Goal: Information Seeking & Learning: Learn about a topic

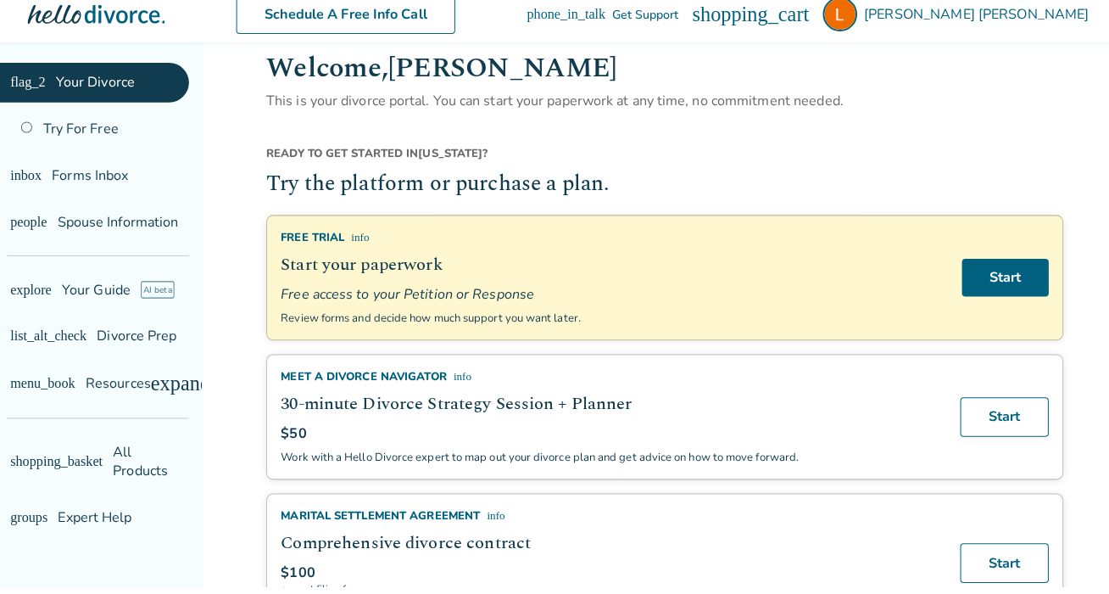
scroll to position [114, 0]
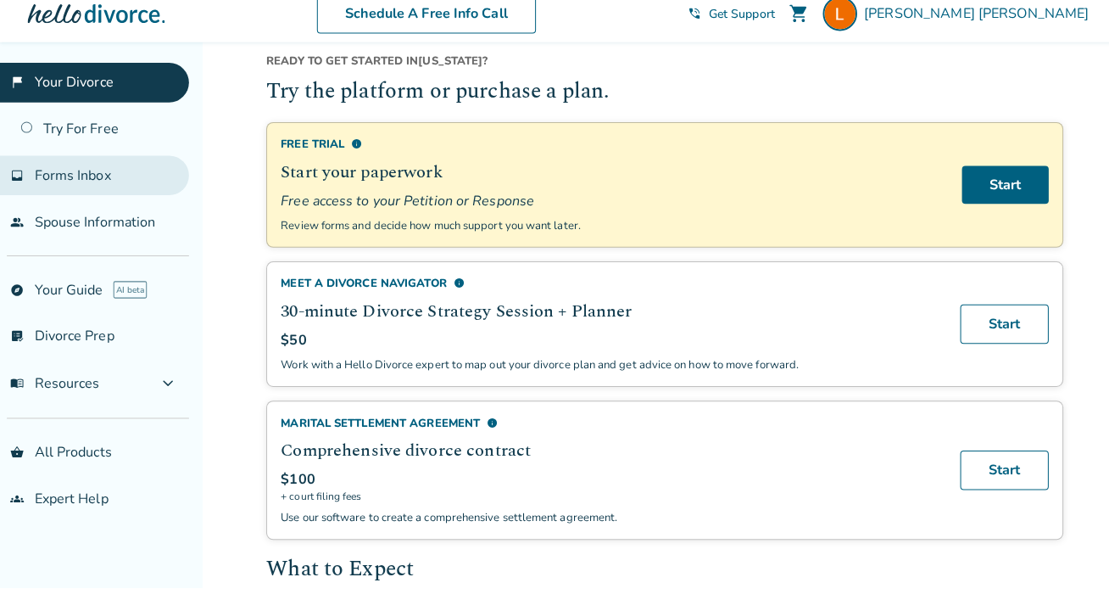
click at [59, 185] on link "inbox Forms Inbox" at bounding box center [93, 187] width 187 height 39
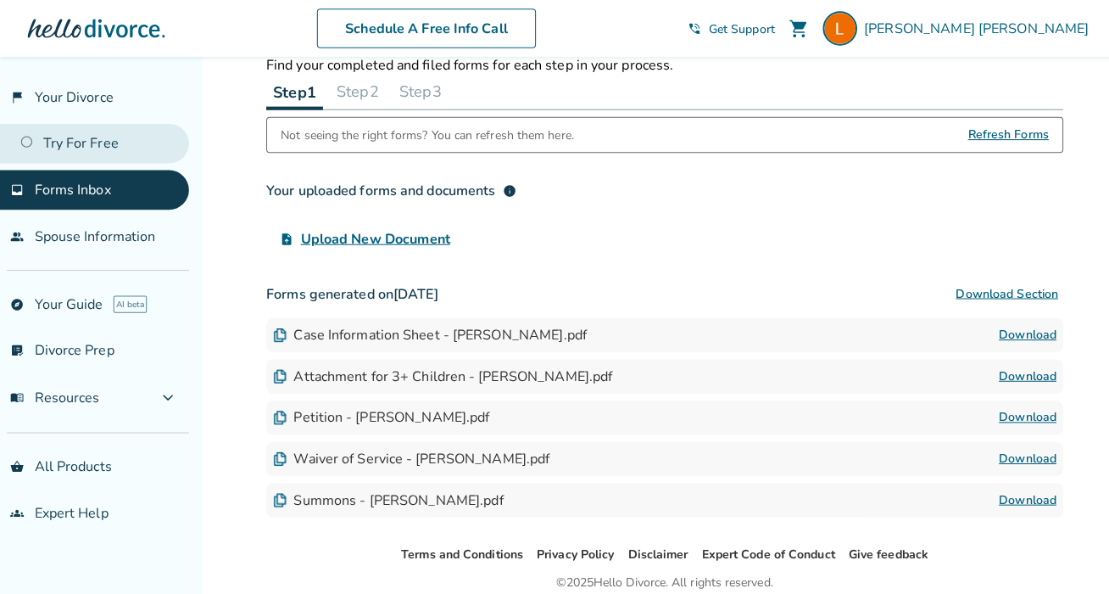
click at [81, 154] on link "Try For Free" at bounding box center [93, 141] width 187 height 39
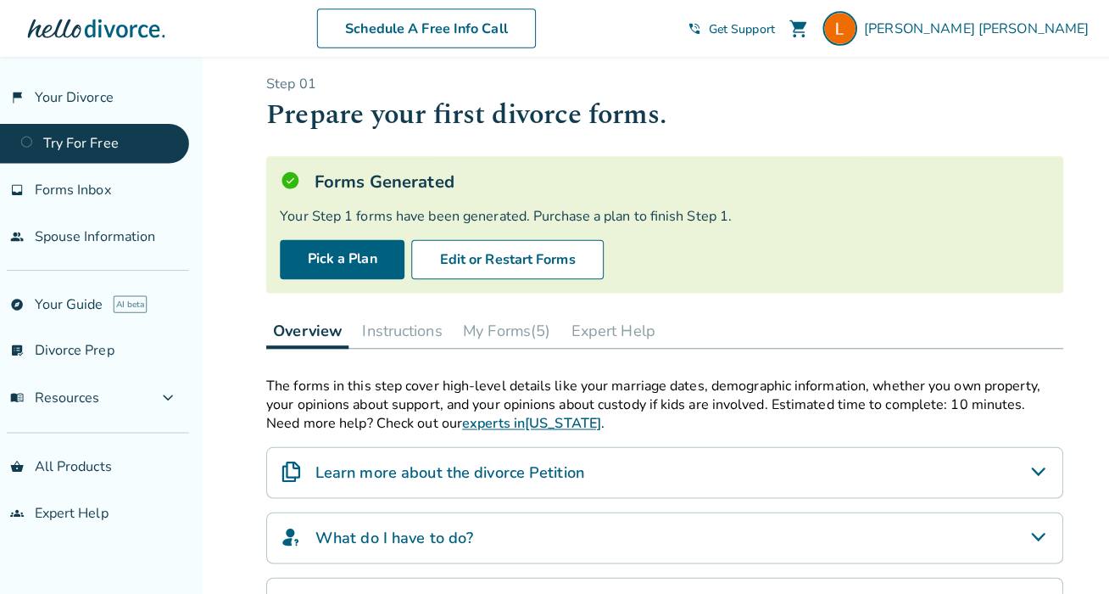
scroll to position [31, 0]
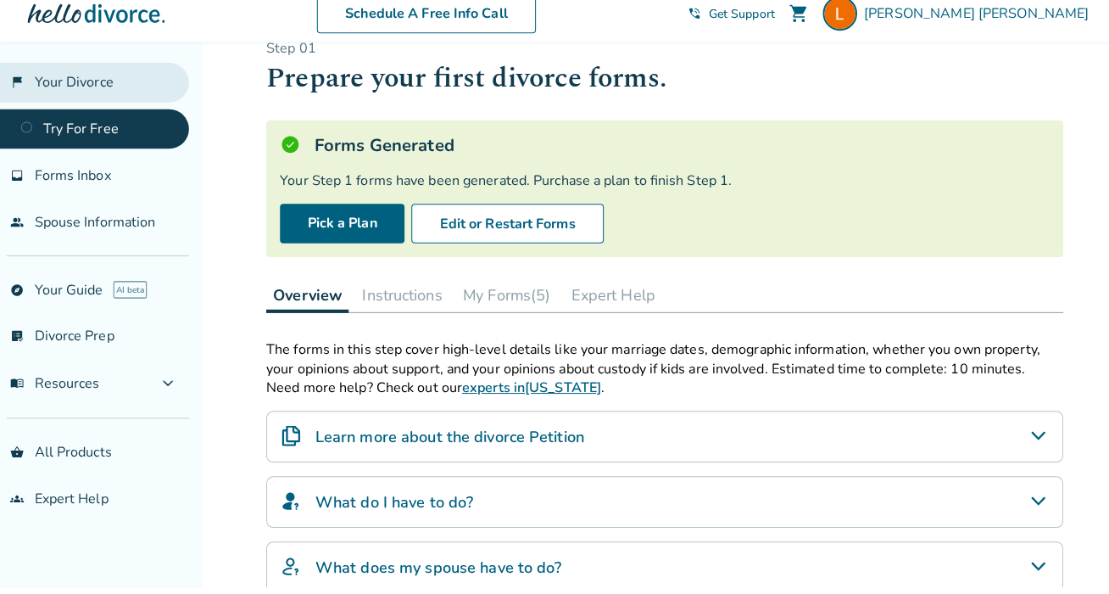
click at [64, 83] on link "flag_2 Your Divorce" at bounding box center [93, 95] width 187 height 39
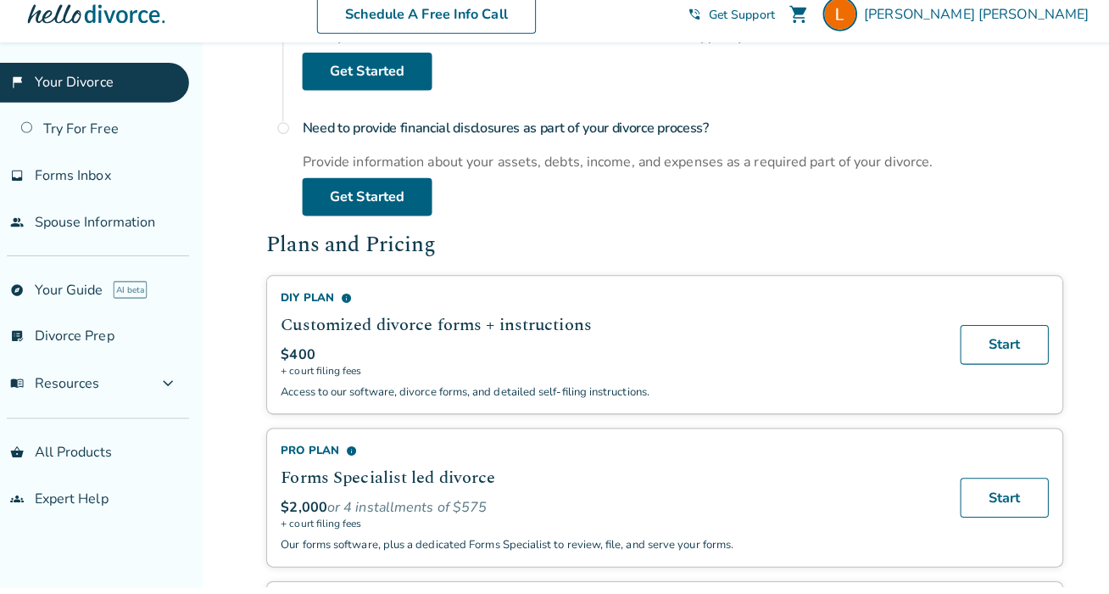
scroll to position [883, 0]
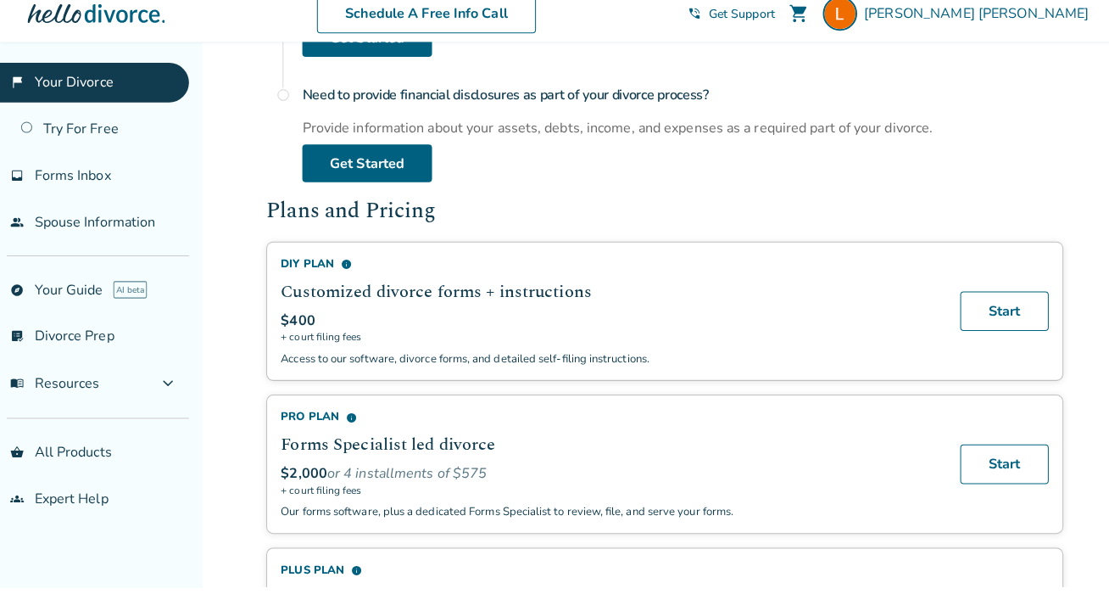
click at [341, 270] on span "info" at bounding box center [342, 275] width 11 height 11
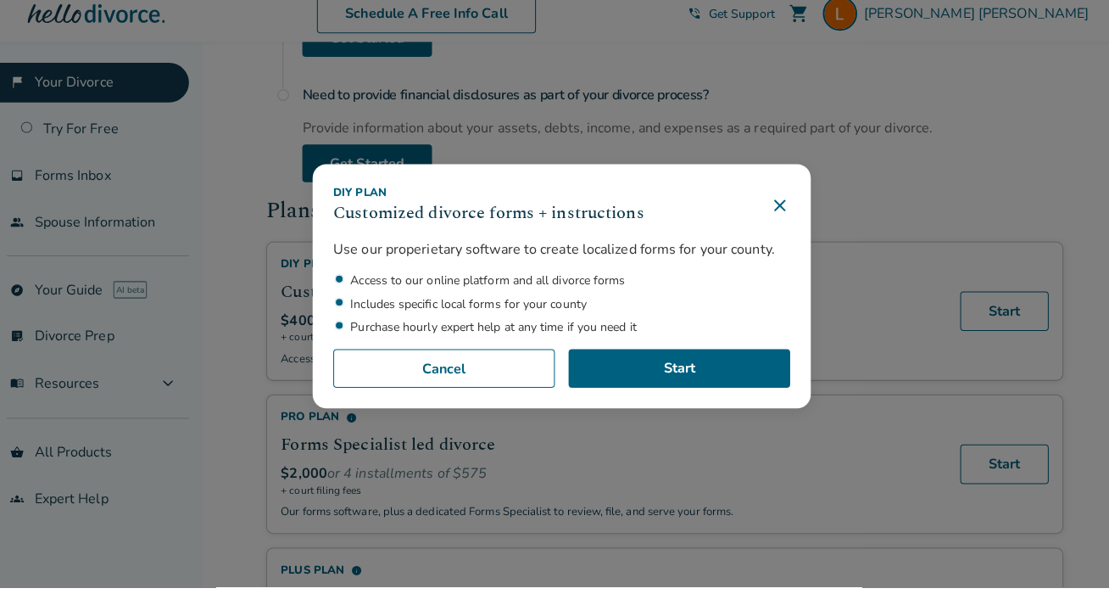
click at [766, 207] on icon at bounding box center [770, 217] width 20 height 20
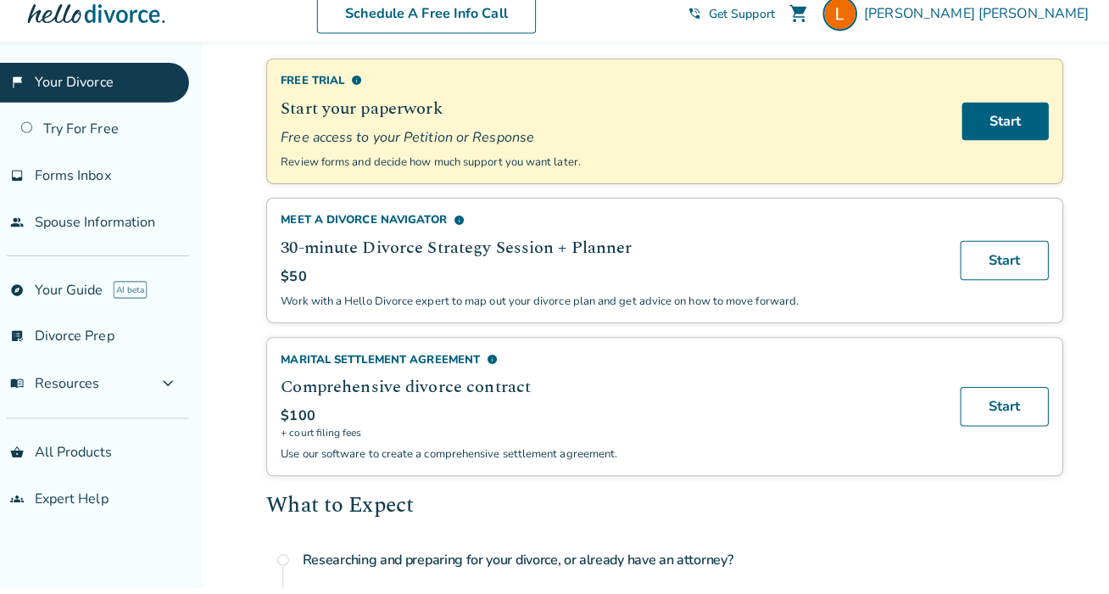
scroll to position [180, 0]
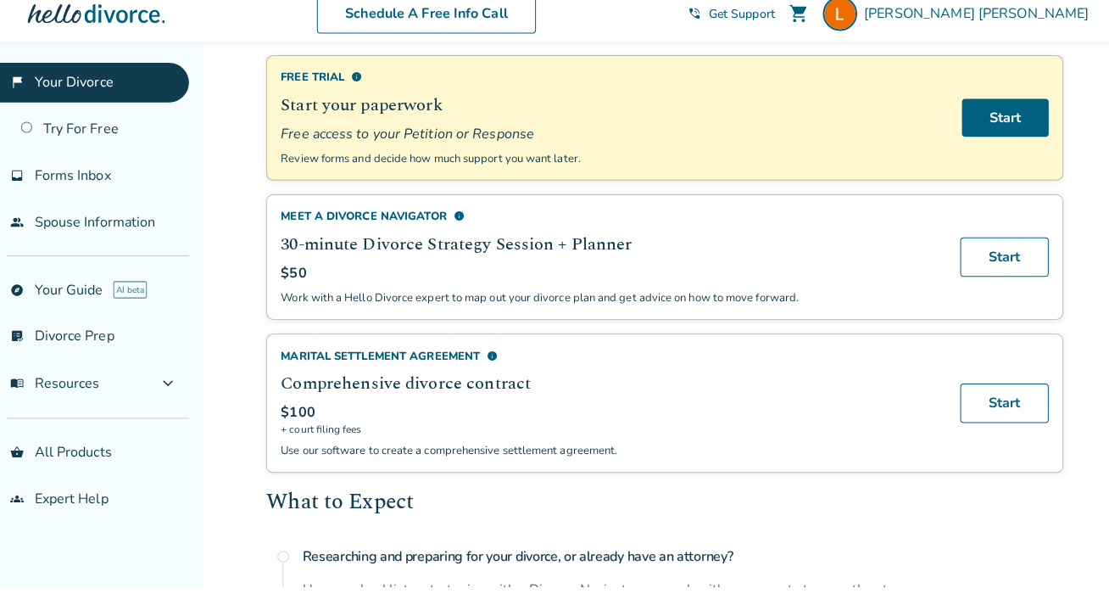
click at [483, 360] on span "info" at bounding box center [486, 365] width 11 height 11
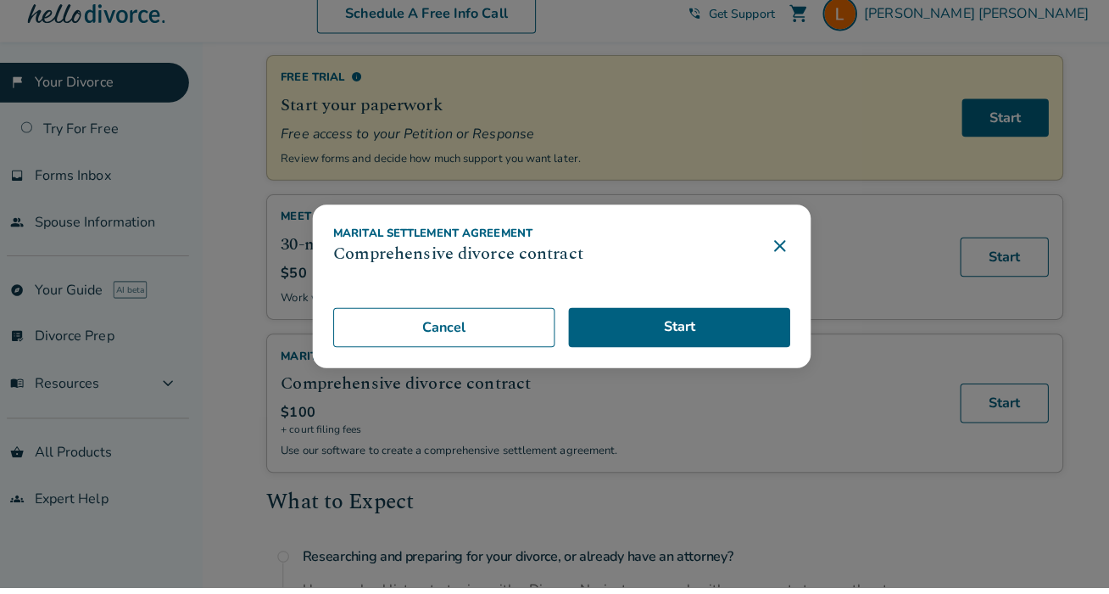
click at [771, 252] on icon at bounding box center [769, 257] width 11 height 11
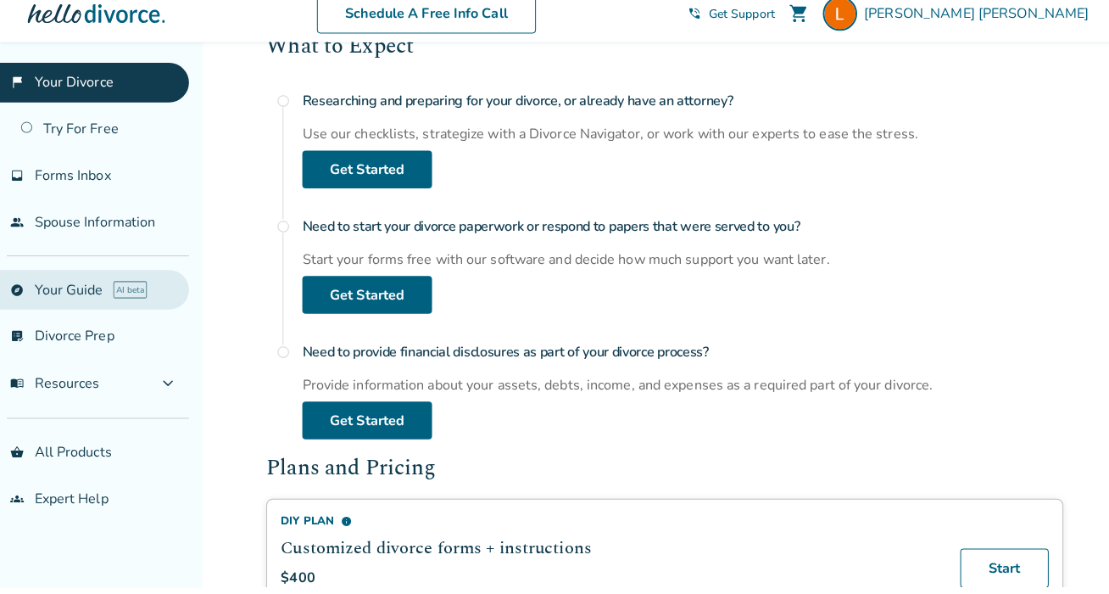
scroll to position [657, 0]
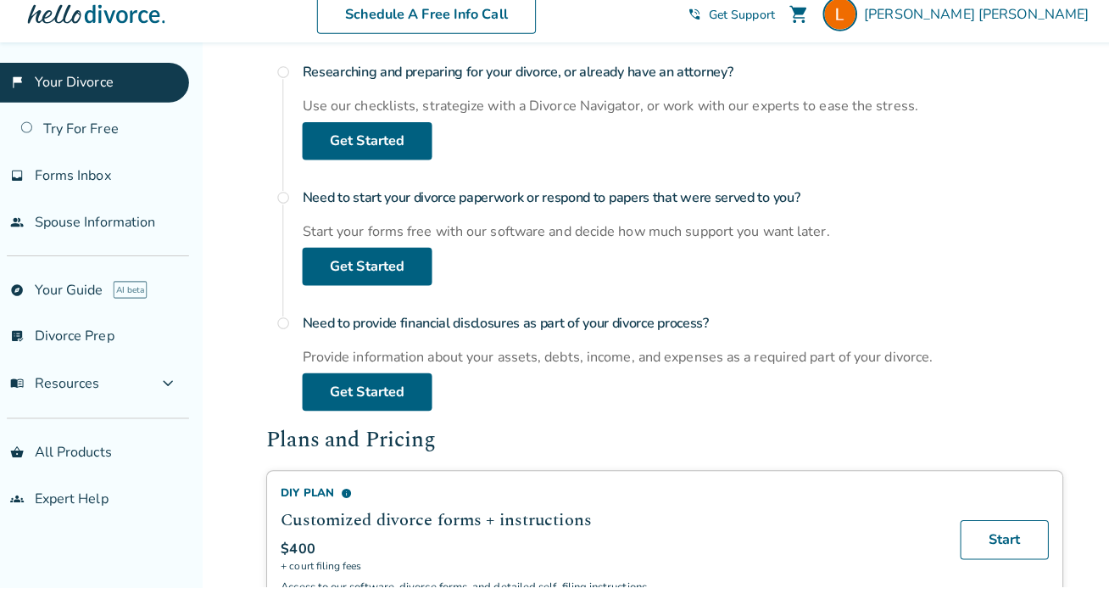
click at [177, 468] on ul "shopping_basket All Products groups Expert Help" at bounding box center [93, 483] width 187 height 85
click at [189, 449] on div "flag_2 Your Divorce Try For Free inbox Forms Inbox people Spouse Information ex…" at bounding box center [99, 325] width 199 height 538
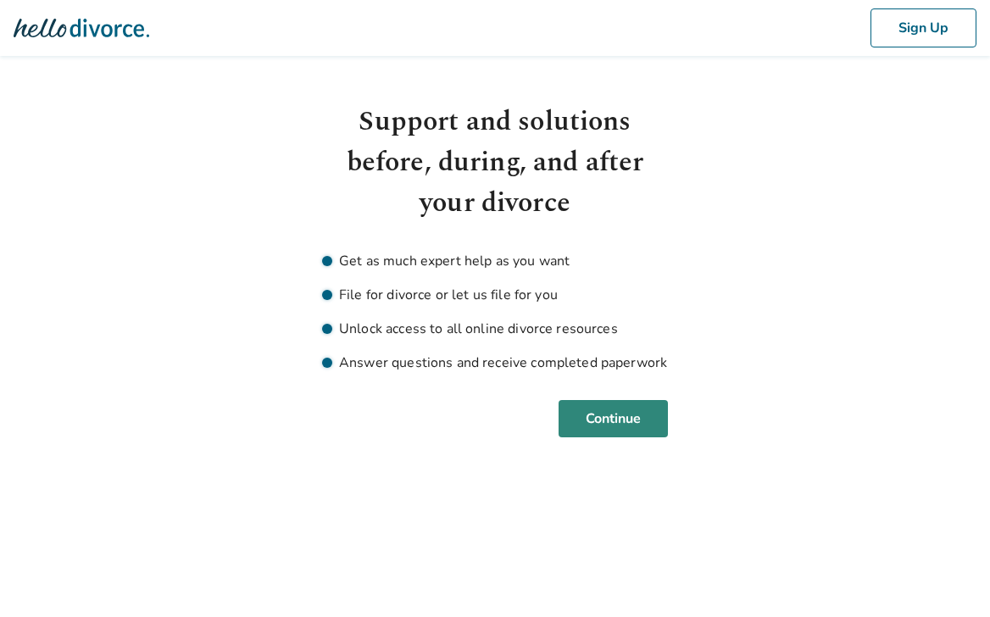
click at [648, 425] on button "Continue" at bounding box center [613, 418] width 109 height 37
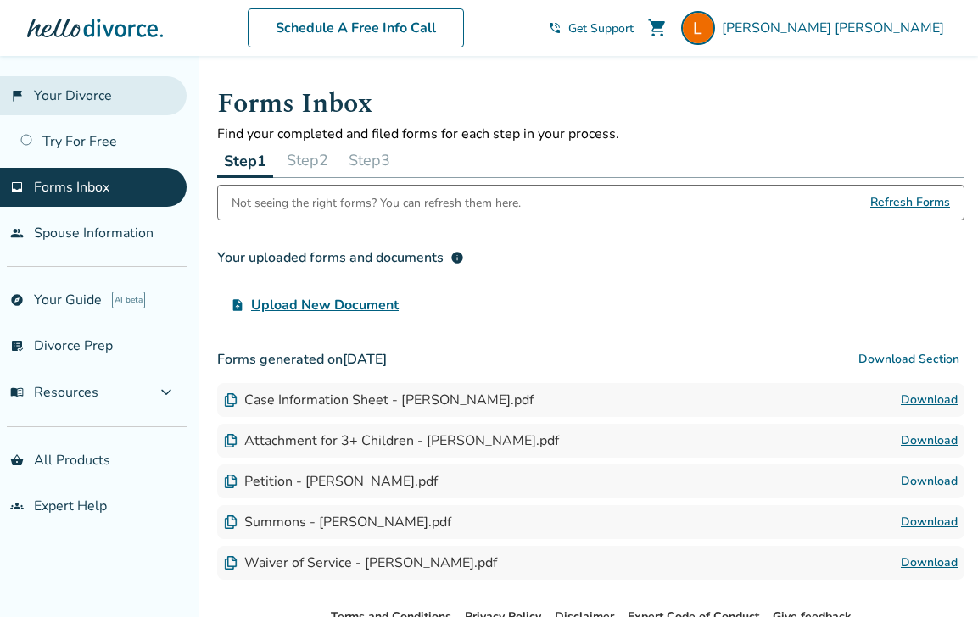
click at [59, 96] on link "flag_2 Your Divorce" at bounding box center [93, 95] width 187 height 39
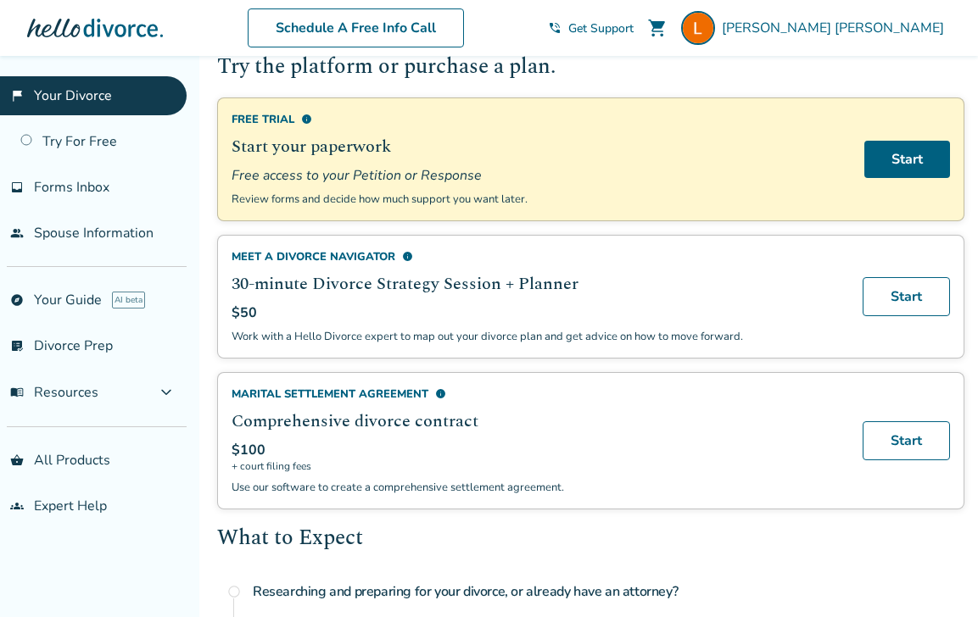
scroll to position [151, 0]
click at [405, 256] on span "info" at bounding box center [407, 256] width 11 height 11
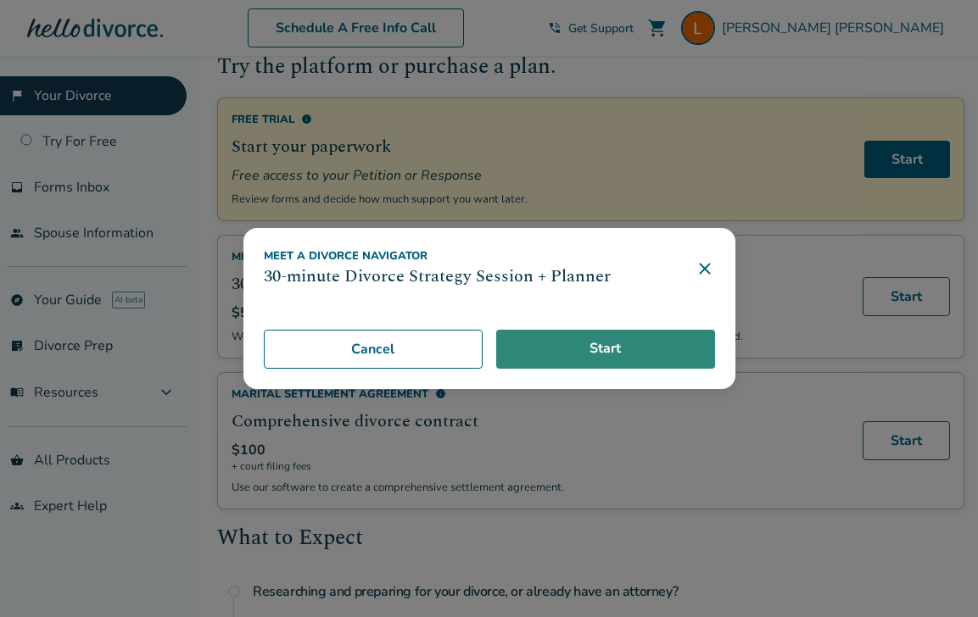
click at [578, 351] on link "Start" at bounding box center [605, 349] width 219 height 39
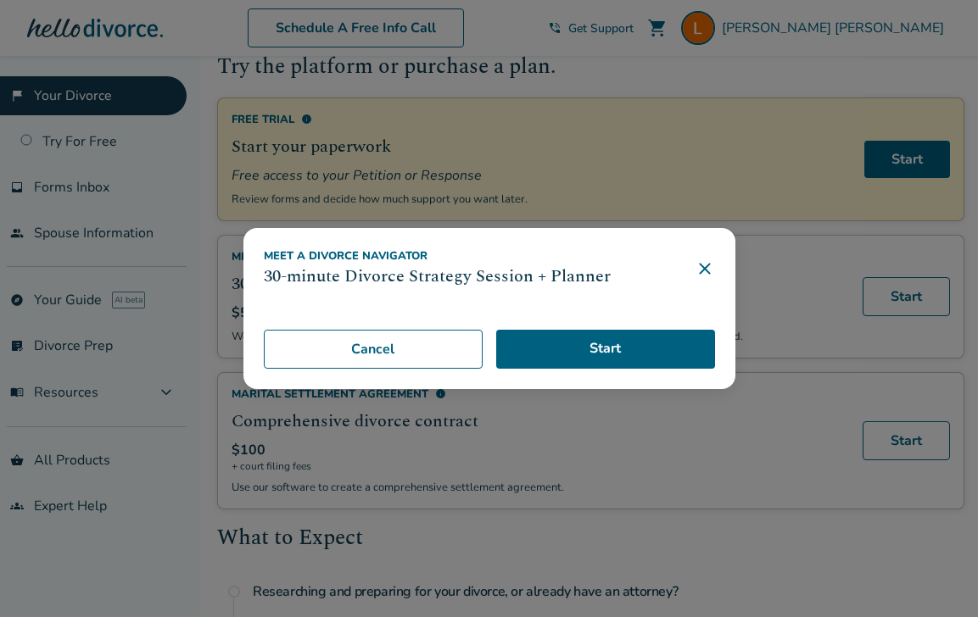
click at [715, 268] on icon at bounding box center [704, 269] width 20 height 20
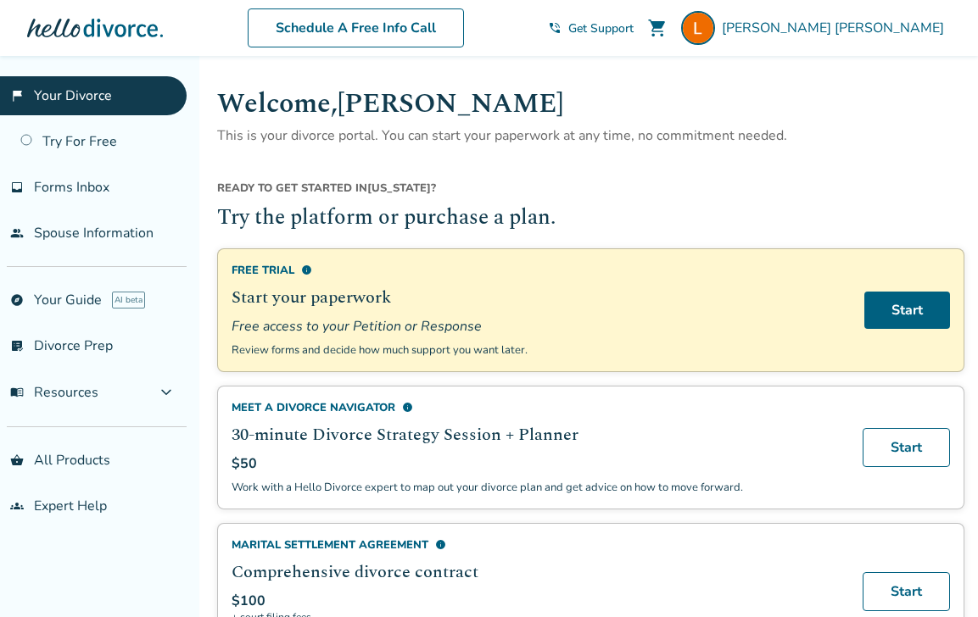
scroll to position [0, 0]
click at [80, 102] on link "flag_2 Your Divorce" at bounding box center [93, 95] width 187 height 39
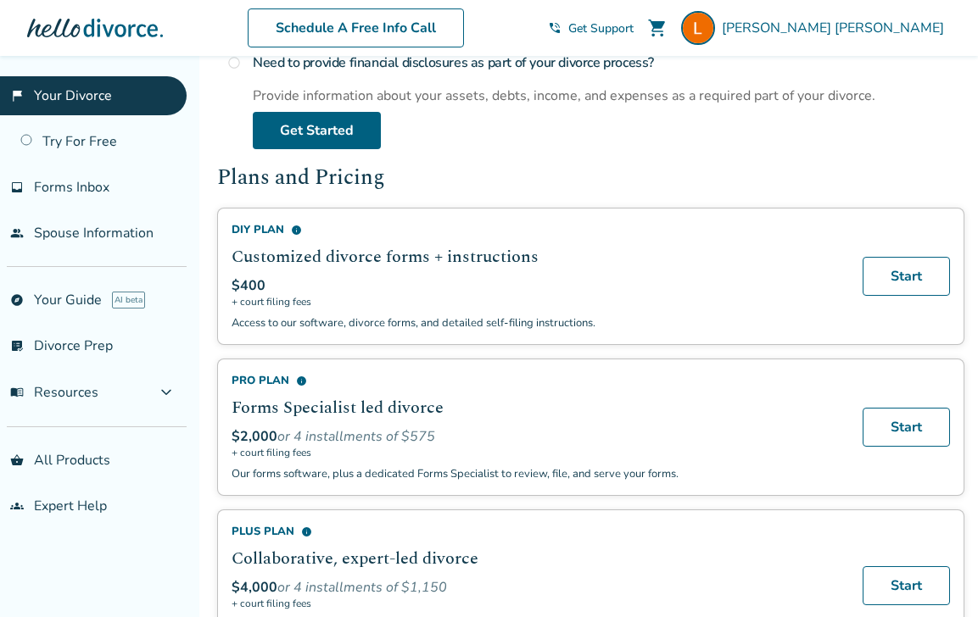
scroll to position [924, 0]
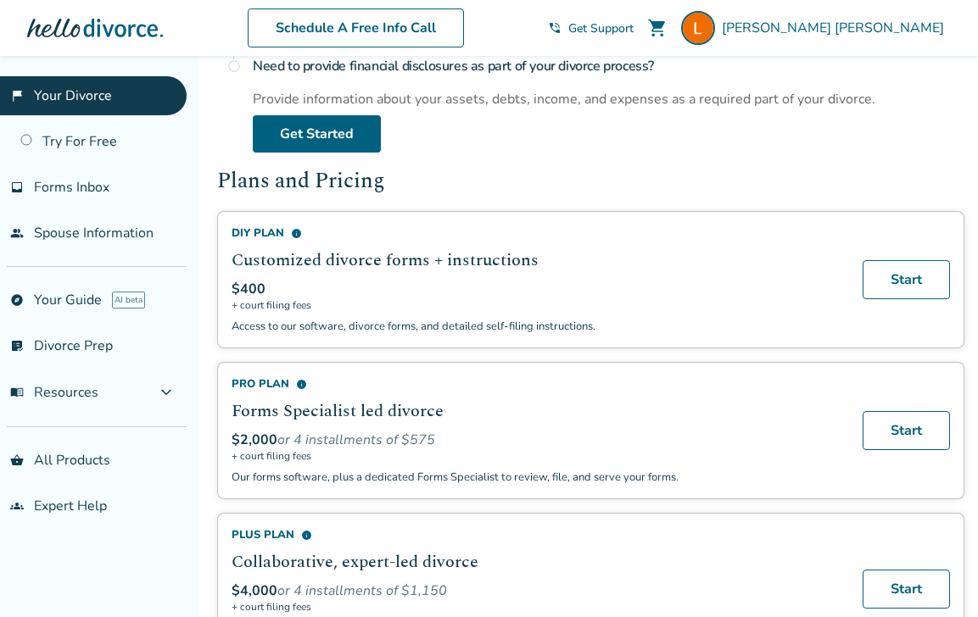
click at [423, 293] on div "$400" at bounding box center [536, 289] width 611 height 19
click at [289, 301] on span "+ court filing fees" at bounding box center [536, 305] width 611 height 14
click at [901, 254] on div "DIY Plan info Customized divorce forms + instructions $400 + court filing fees …" at bounding box center [590, 279] width 747 height 137
click at [298, 382] on span "info" at bounding box center [301, 384] width 11 height 11
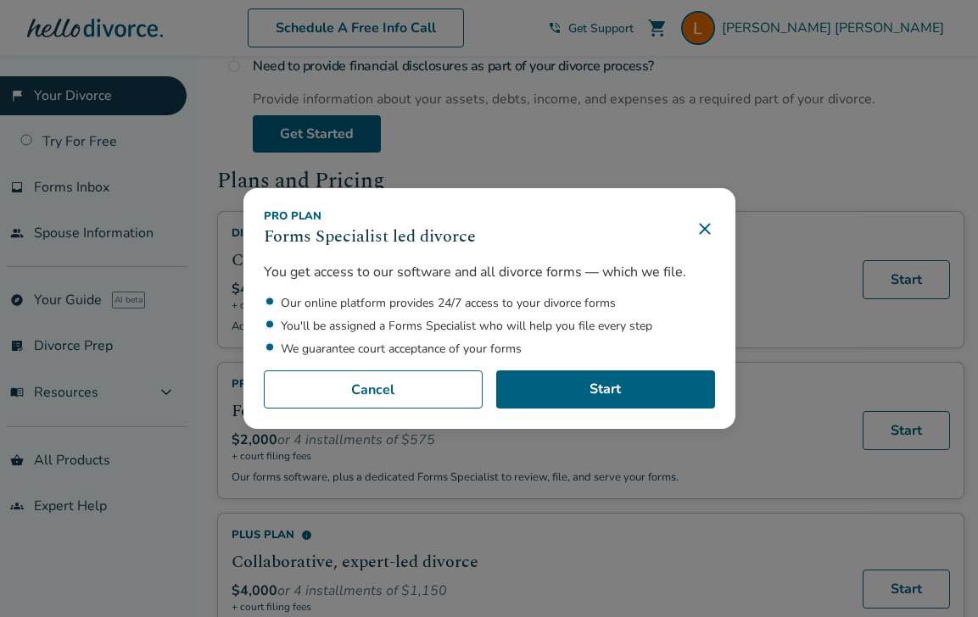
click at [709, 231] on icon at bounding box center [704, 228] width 11 height 11
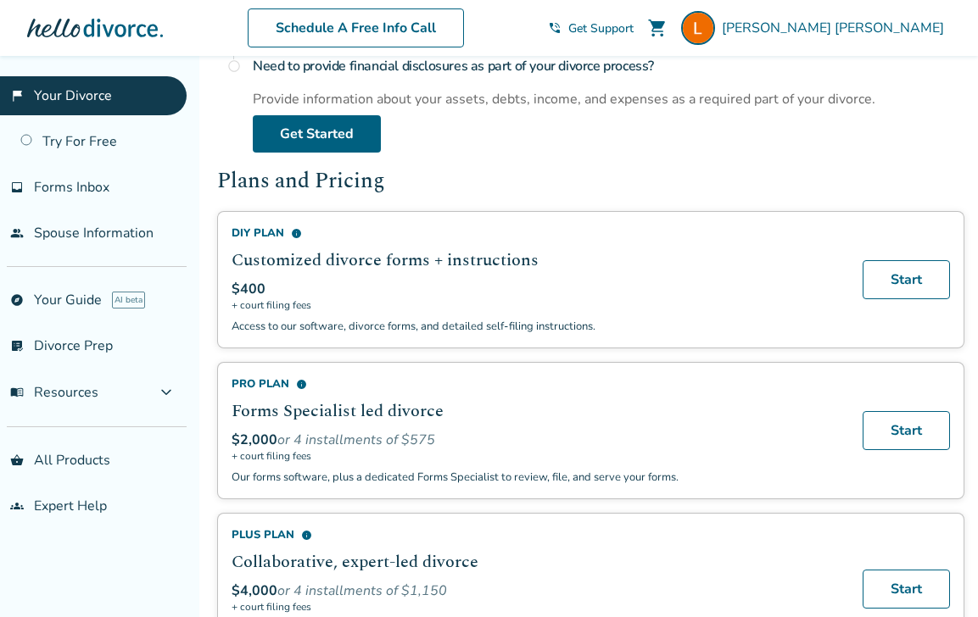
click at [297, 234] on span "info" at bounding box center [296, 233] width 11 height 11
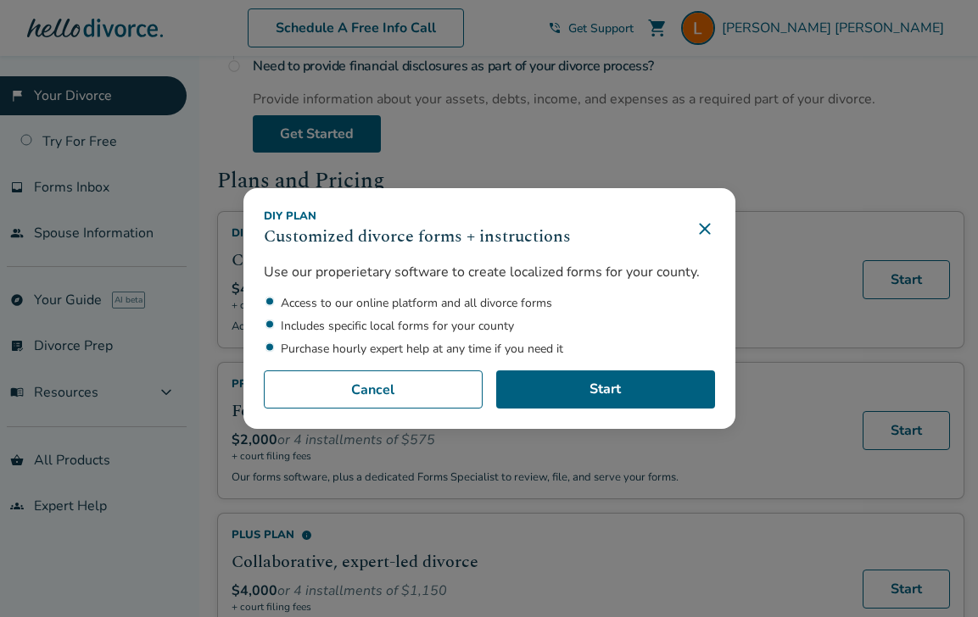
click at [709, 231] on icon at bounding box center [704, 228] width 11 height 11
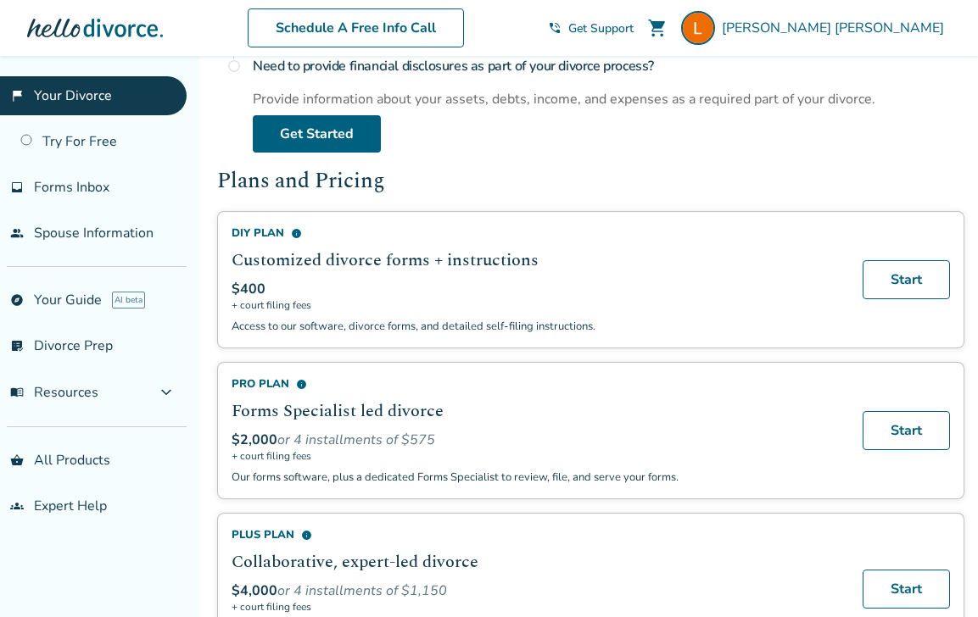
click at [298, 383] on span "info" at bounding box center [301, 384] width 11 height 11
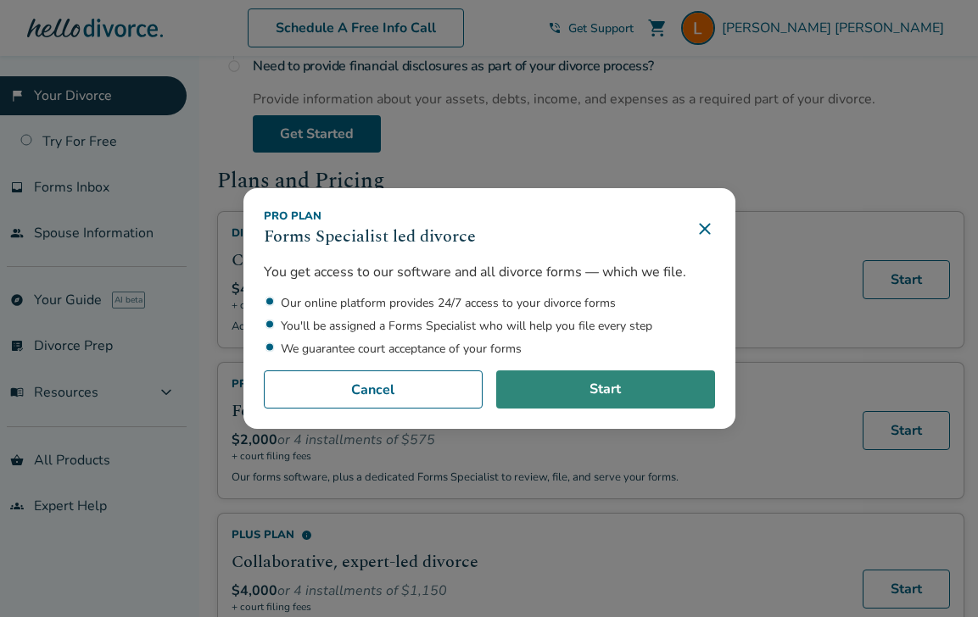
click at [621, 388] on link "Start" at bounding box center [605, 390] width 219 height 39
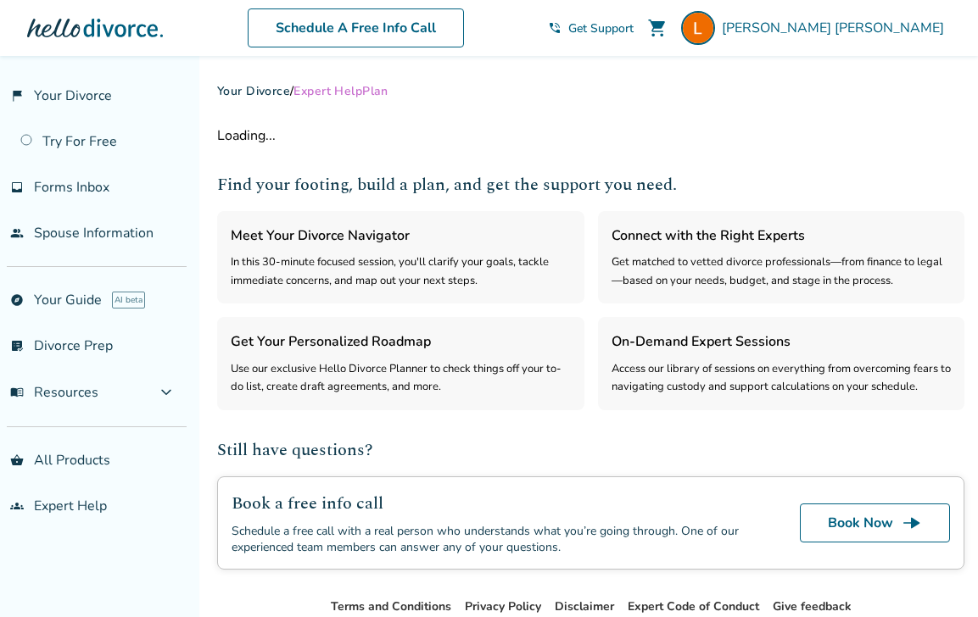
select select "***"
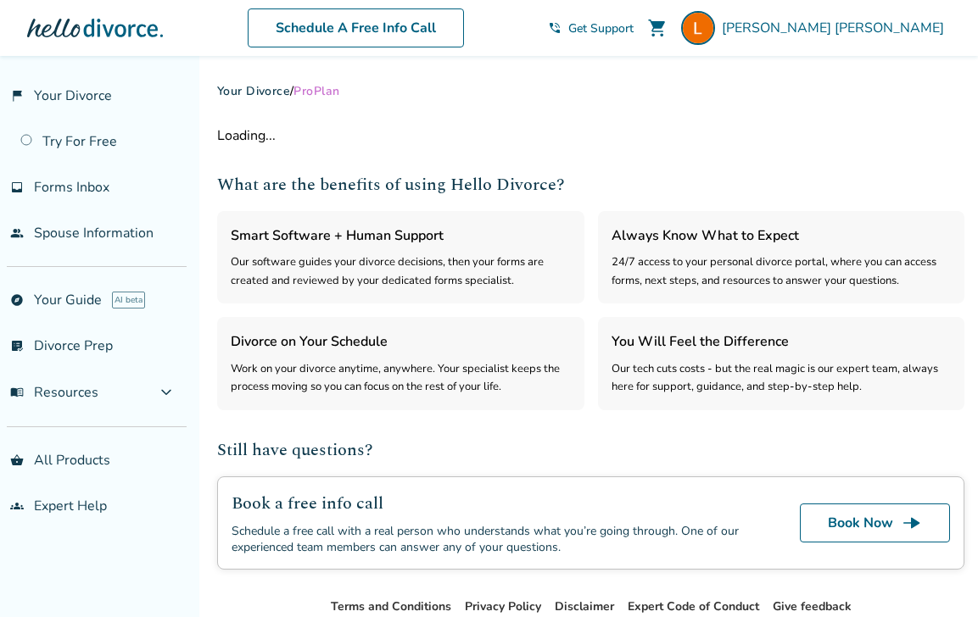
select select "***"
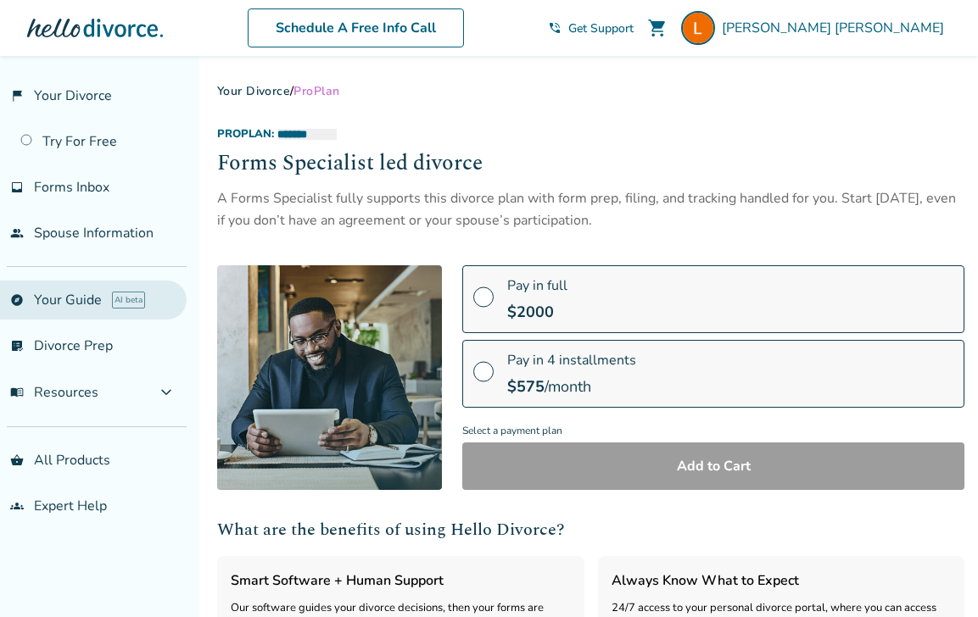
click at [81, 309] on link "explore Your Guide AI beta" at bounding box center [93, 300] width 187 height 39
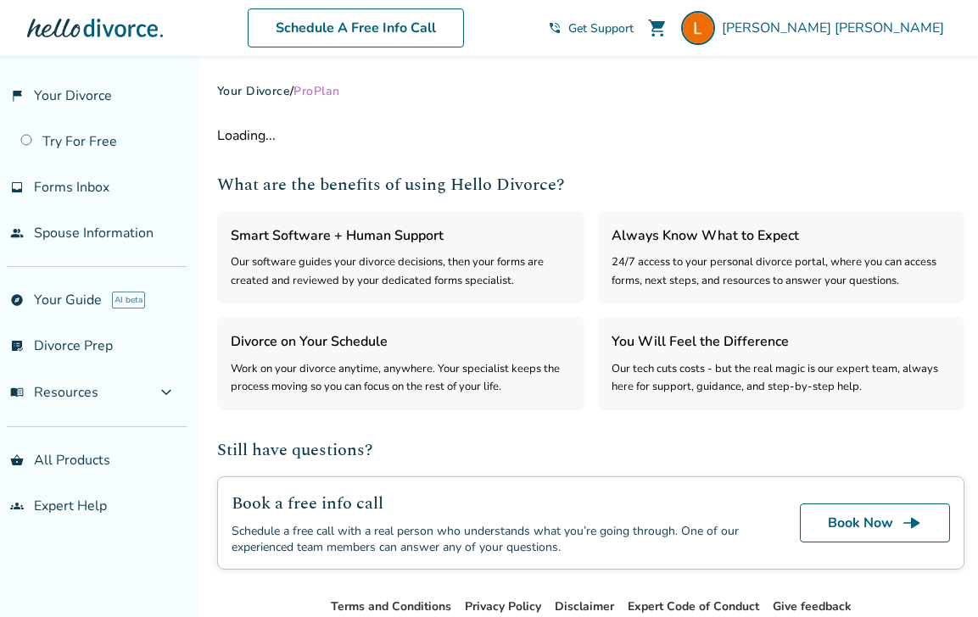
select select "***"
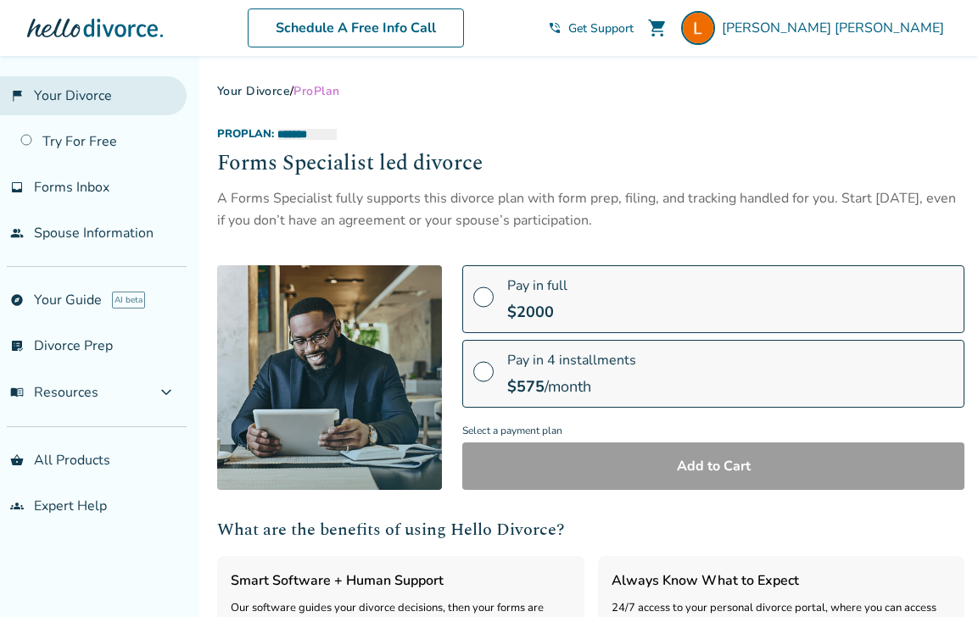
click at [57, 108] on link "flag_2 Your Divorce" at bounding box center [93, 95] width 187 height 39
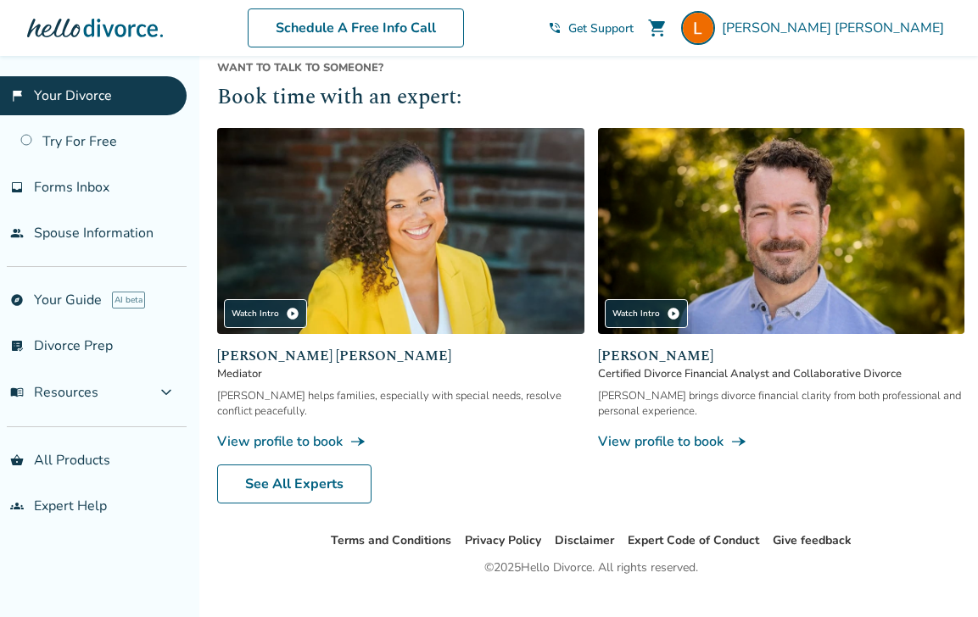
scroll to position [1571, 1]
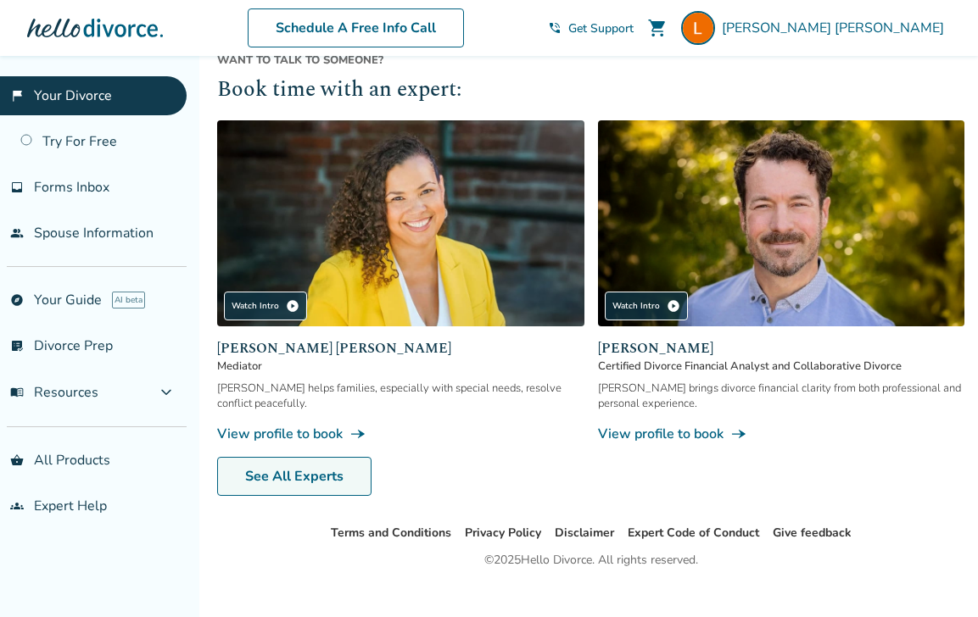
click at [297, 482] on link "See All Experts" at bounding box center [294, 476] width 154 height 39
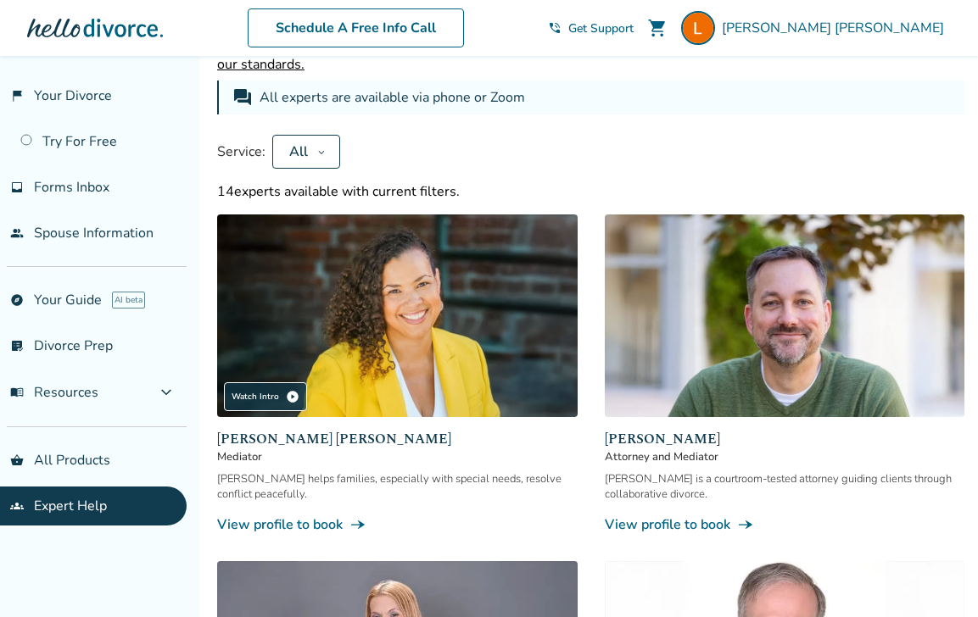
scroll to position [134, 0]
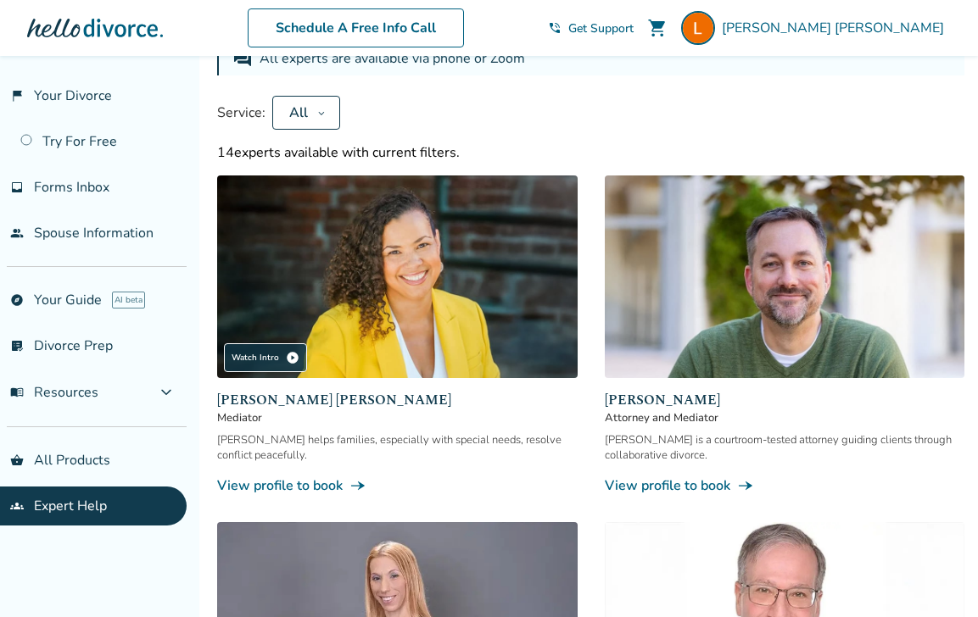
click at [307, 488] on link "View profile to book line_end_arrow_notch" at bounding box center [397, 486] width 360 height 19
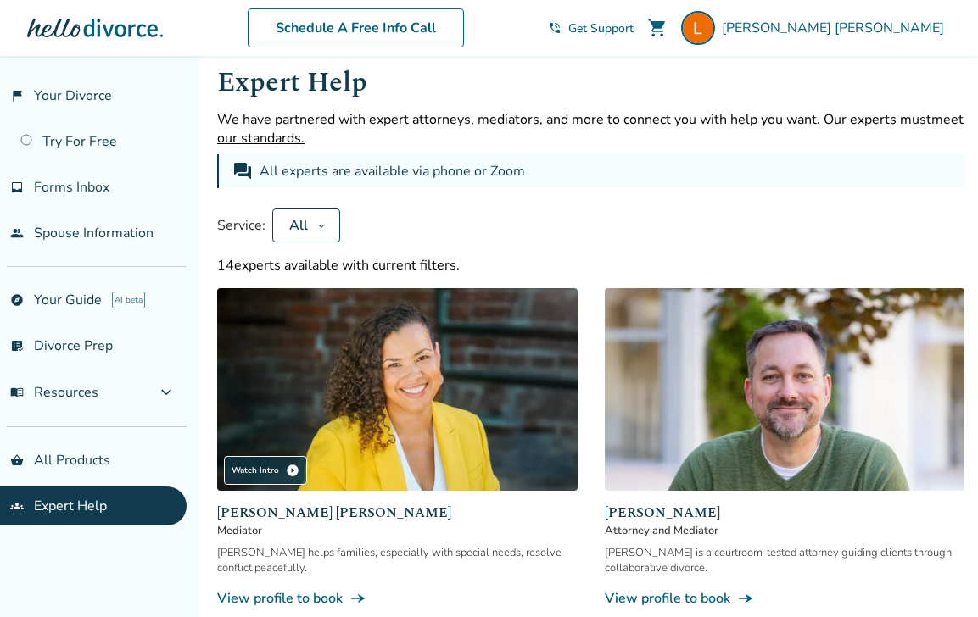
scroll to position [16, 0]
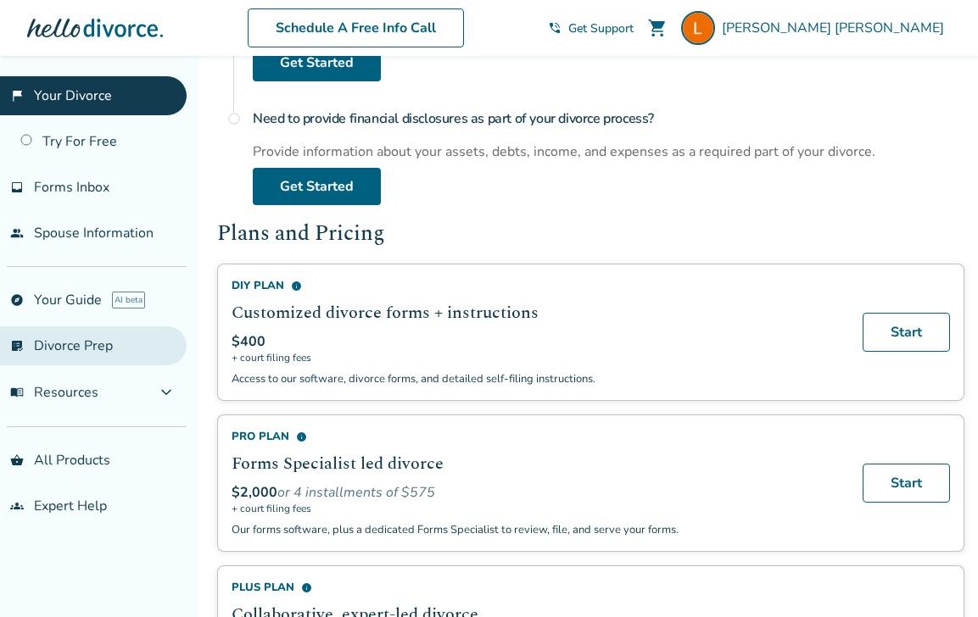
scroll to position [862, 0]
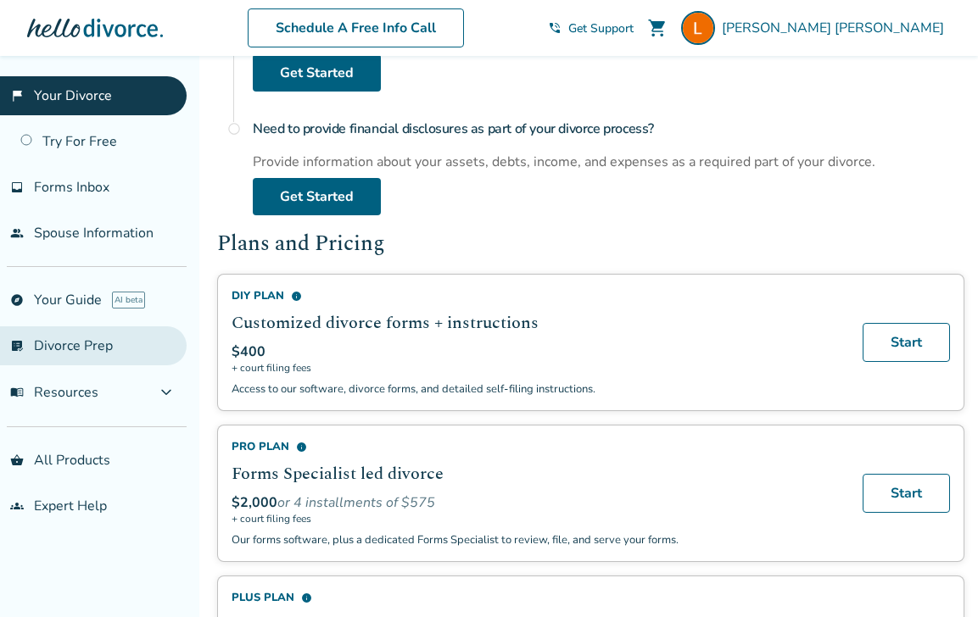
click at [96, 334] on link "list_alt_check Divorce Prep" at bounding box center [93, 345] width 187 height 39
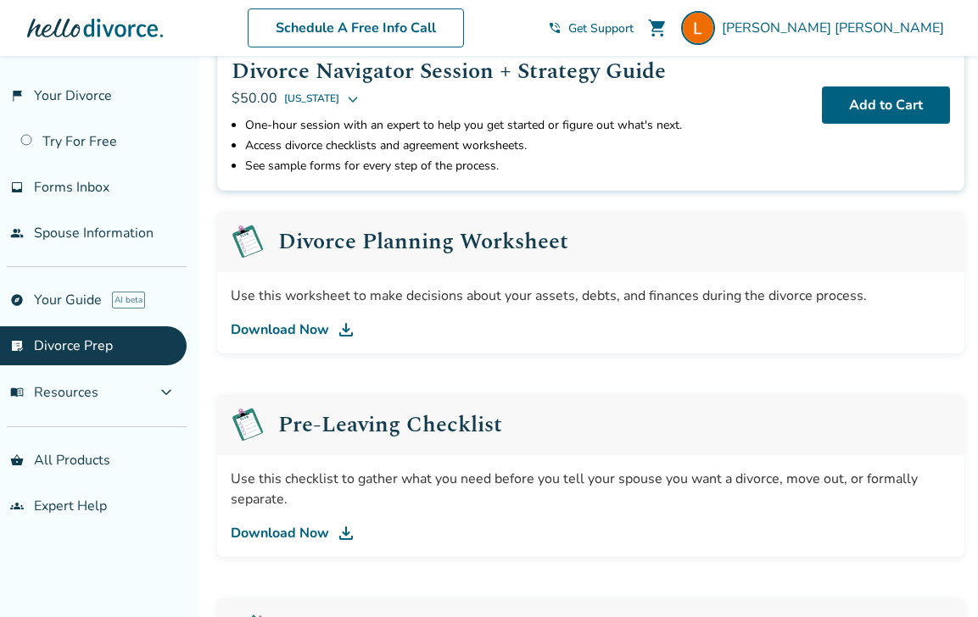
scroll to position [142, 0]
click at [282, 332] on link "Download Now" at bounding box center [591, 330] width 720 height 20
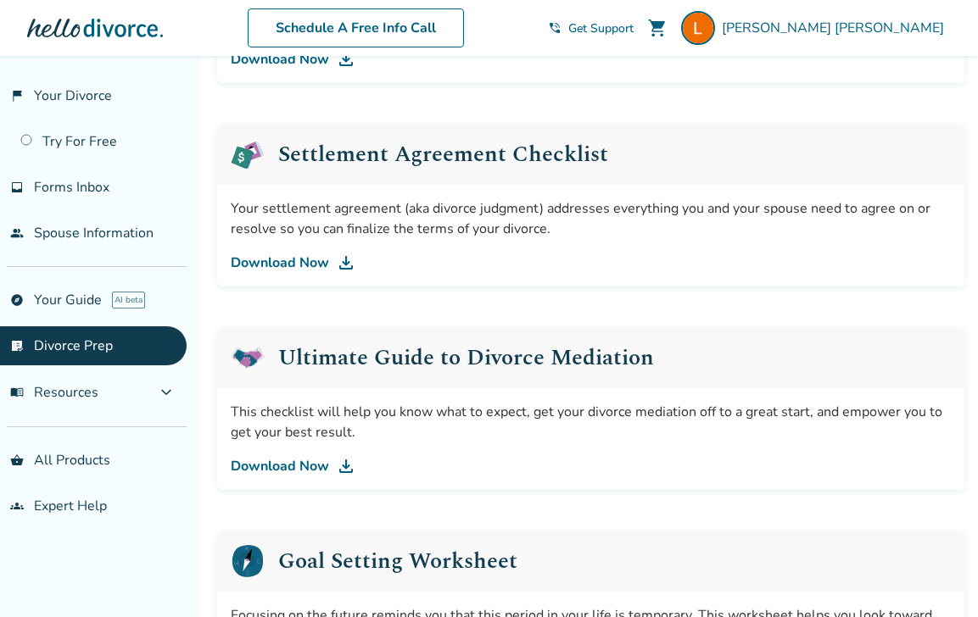
scroll to position [0, 0]
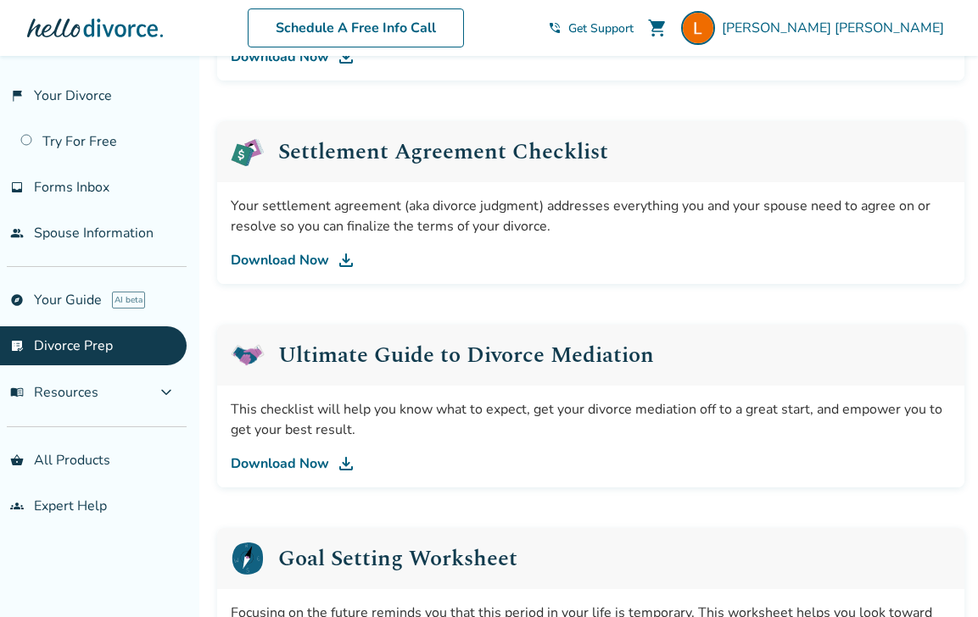
click at [267, 263] on link "Download Now" at bounding box center [591, 260] width 720 height 20
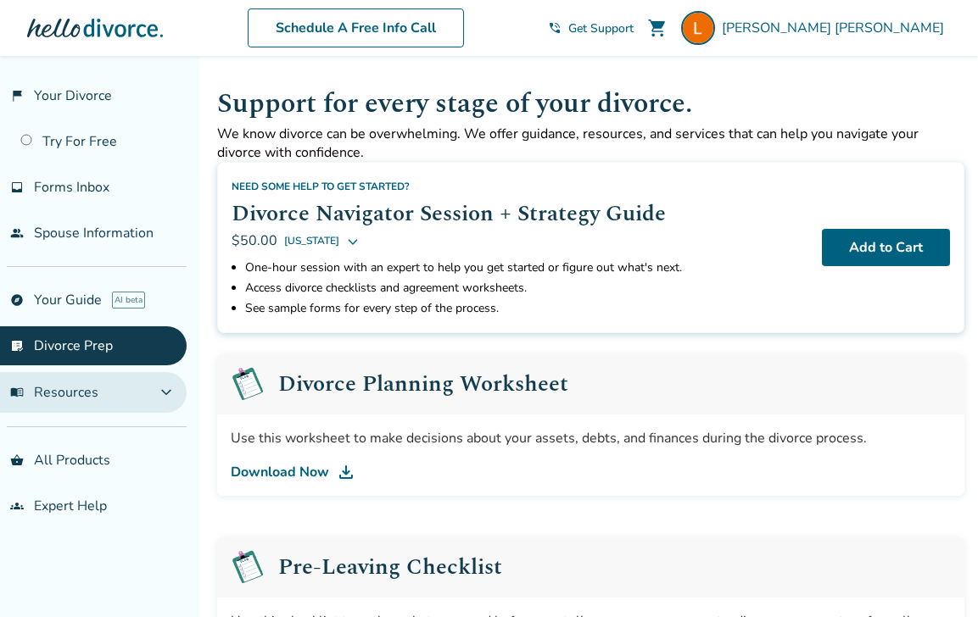
click at [64, 398] on span "menu_book Resources" at bounding box center [54, 392] width 88 height 19
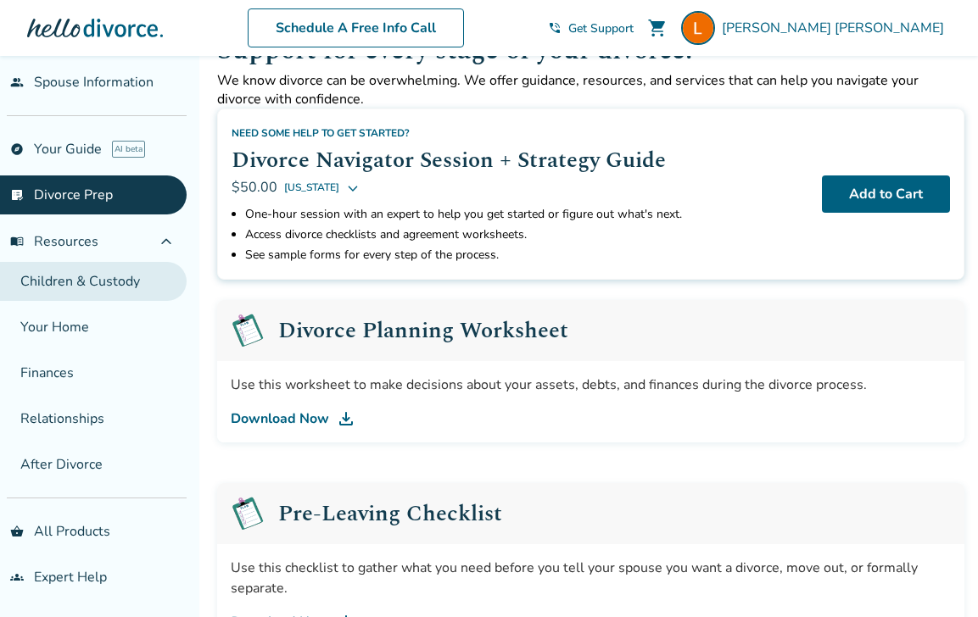
scroll to position [64, 0]
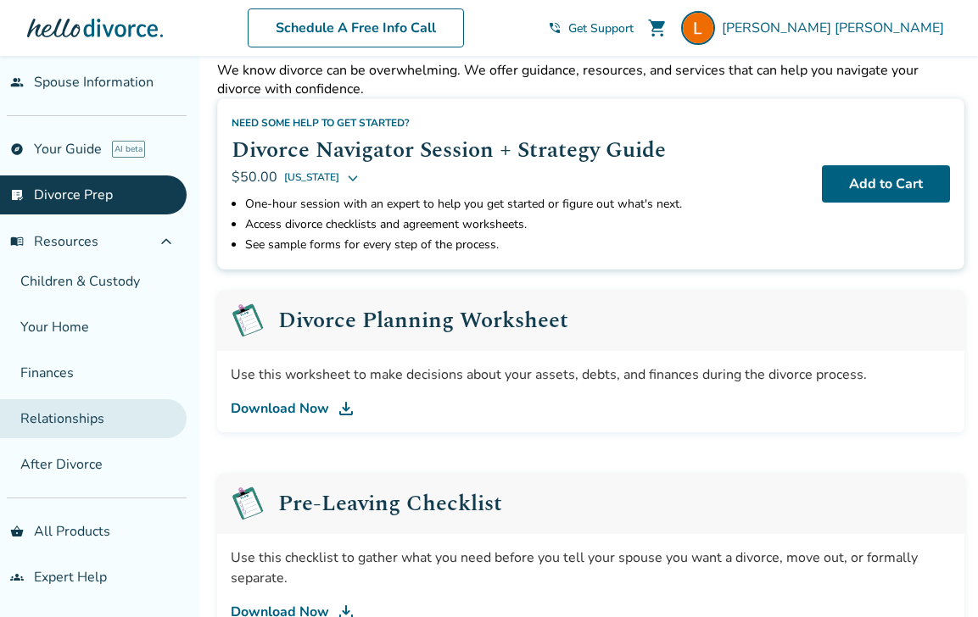
click at [64, 428] on link "Relationships" at bounding box center [93, 418] width 187 height 39
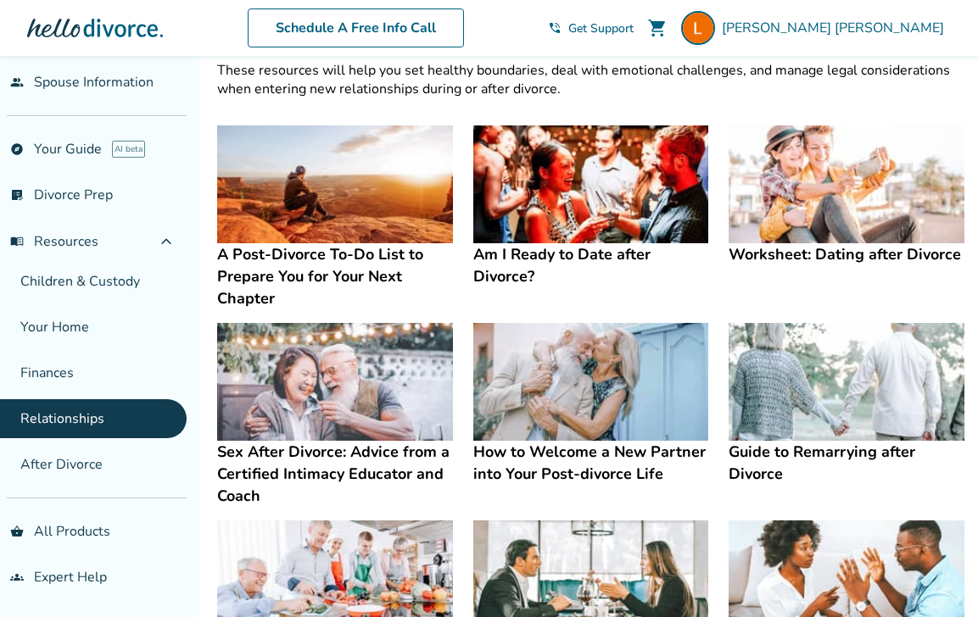
click at [480, 271] on h4 "Am I Ready to Date after Divorce?" at bounding box center [591, 265] width 236 height 44
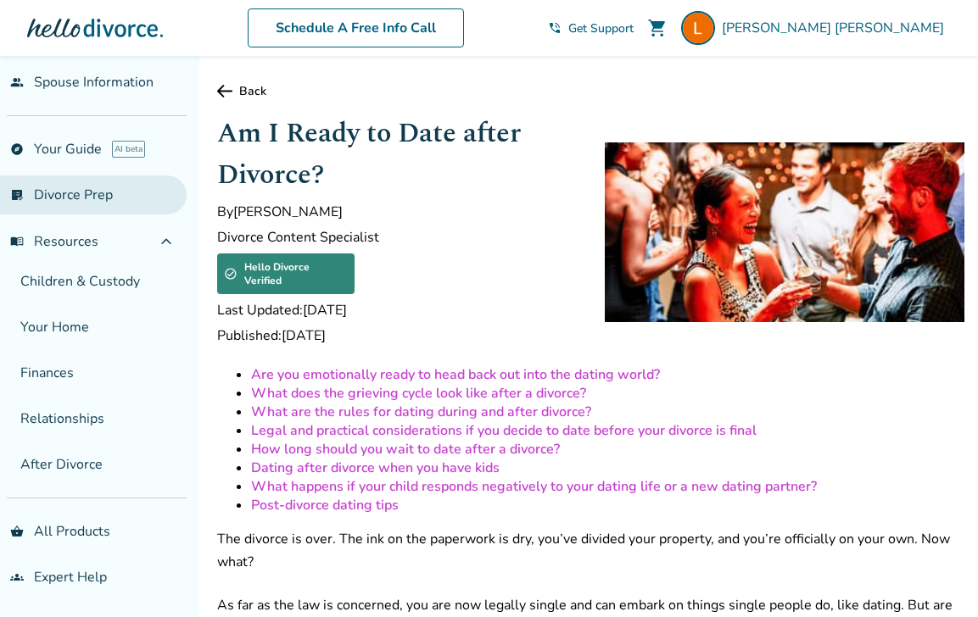
click at [76, 190] on link "list_alt_check Divorce Prep" at bounding box center [93, 195] width 187 height 39
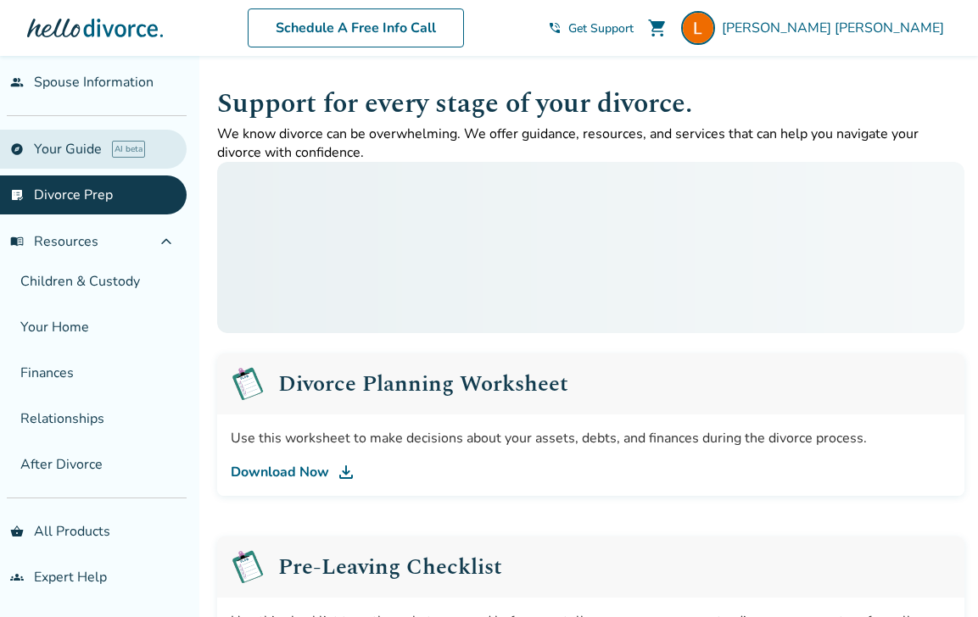
click at [58, 146] on link "explore Your Guide AI beta" at bounding box center [93, 149] width 187 height 39
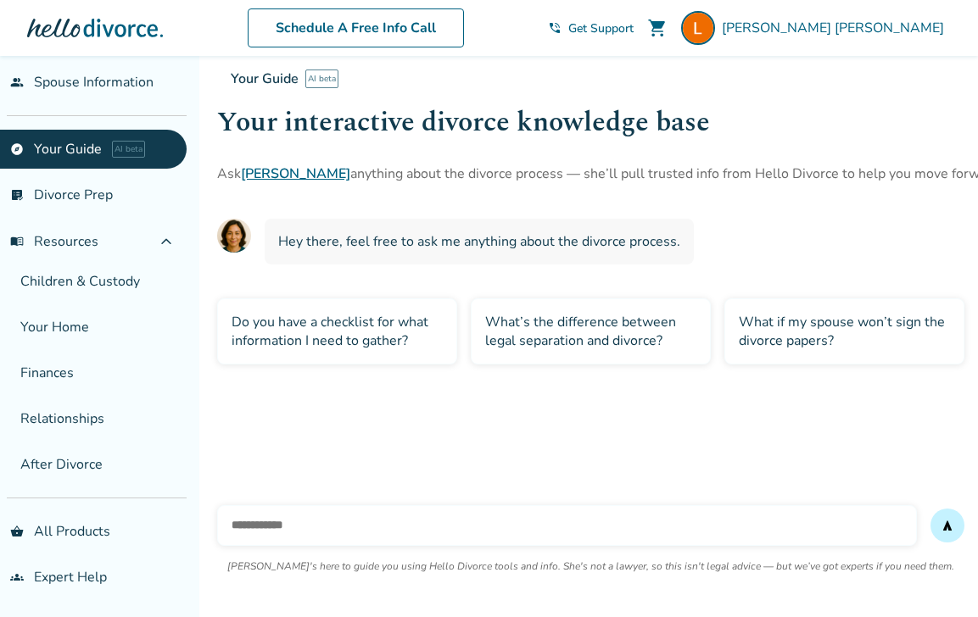
scroll to position [-1, 0]
click at [457, 407] on div "Your Guide AI beta Your interactive divorce knowledge base Ask [PERSON_NAME] an…" at bounding box center [591, 305] width 774 height 499
click at [57, 245] on span "menu_book Resources" at bounding box center [54, 241] width 88 height 19
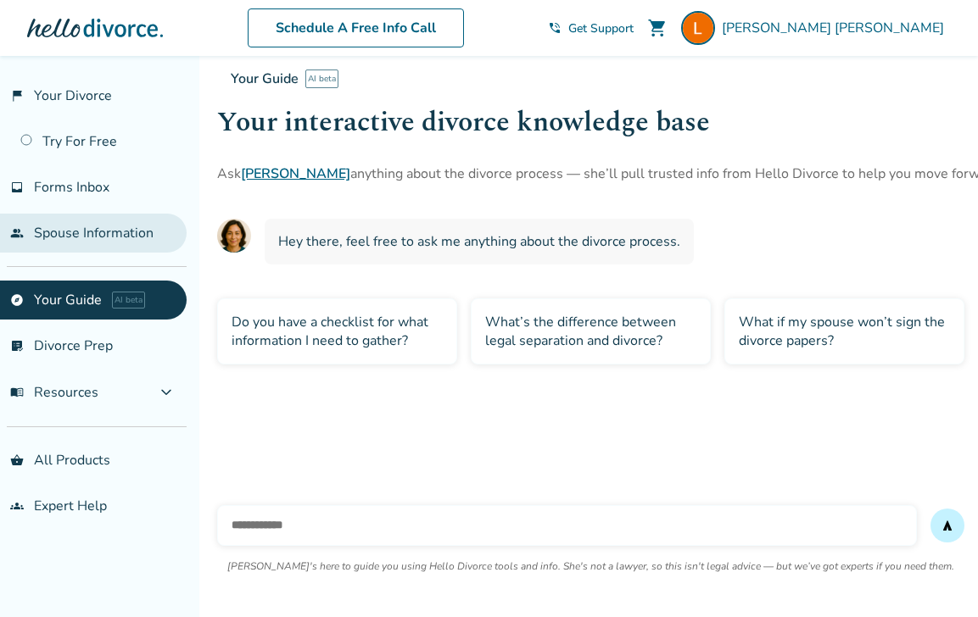
scroll to position [0, 0]
